Goal: Check status

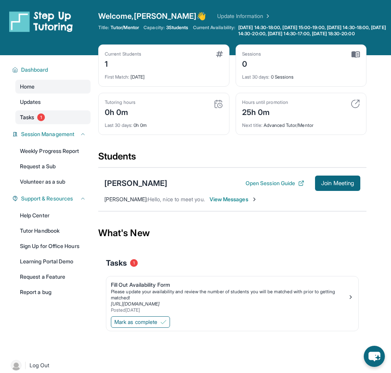
click at [44, 124] on link "Tasks 1" at bounding box center [52, 117] width 75 height 14
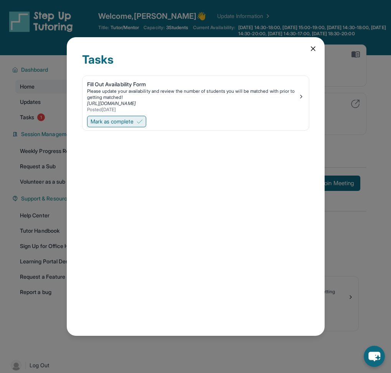
click at [113, 123] on span "Mark as complete" at bounding box center [111, 122] width 43 height 8
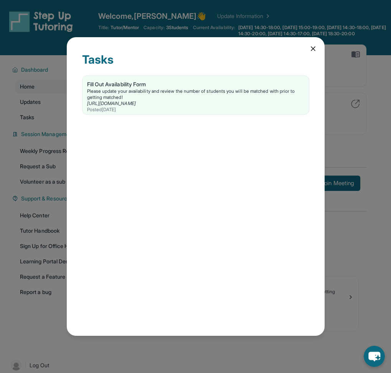
click at [314, 48] on icon at bounding box center [313, 49] width 4 height 4
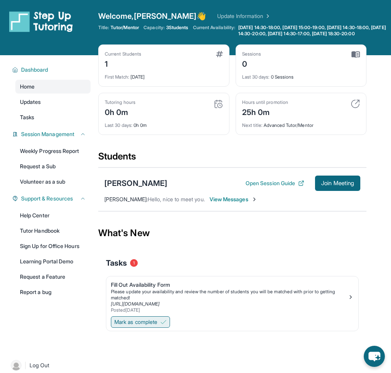
click at [140, 326] on span "Mark as complete" at bounding box center [135, 322] width 43 height 8
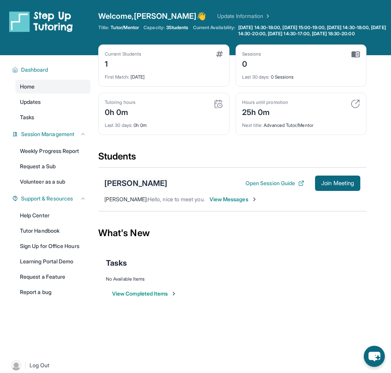
click at [154, 188] on div "[PERSON_NAME]" at bounding box center [135, 183] width 63 height 11
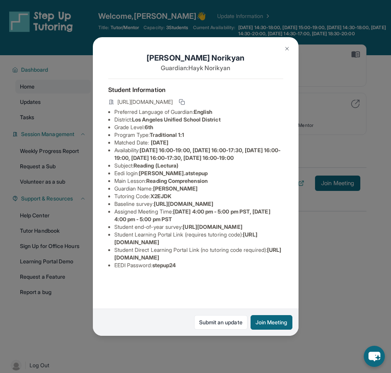
scroll to position [31, 16]
click at [68, 264] on div "[PERSON_NAME] Guardian: [PERSON_NAME] Student Information [URL][DOMAIN_NAME] Pr…" at bounding box center [195, 186] width 391 height 373
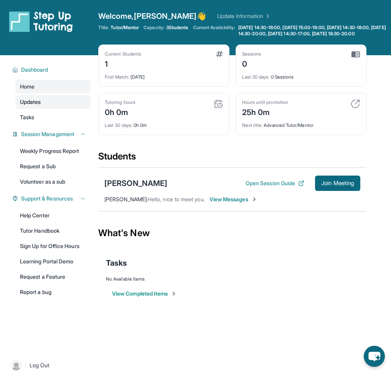
click at [46, 109] on link "Updates" at bounding box center [52, 102] width 75 height 14
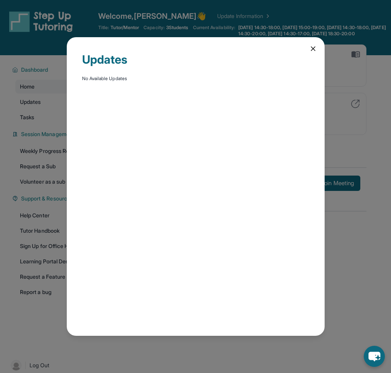
click at [314, 50] on icon at bounding box center [313, 49] width 4 height 4
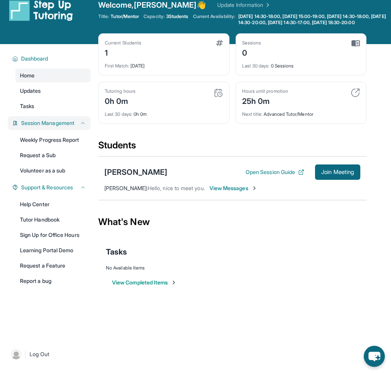
scroll to position [0, 0]
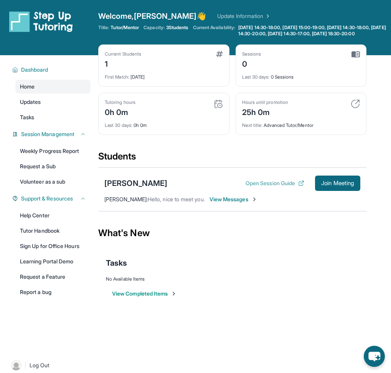
click at [248, 187] on button "Open Session Guide" at bounding box center [274, 183] width 59 height 8
